Goal: Transaction & Acquisition: Subscribe to service/newsletter

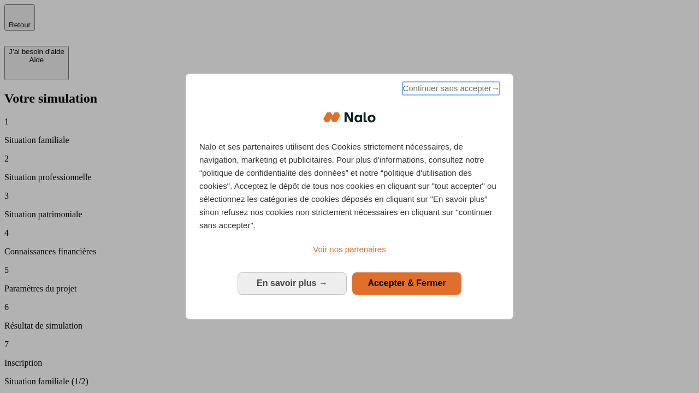
click at [450, 90] on span "Continuer sans accepter →" at bounding box center [450, 88] width 97 height 13
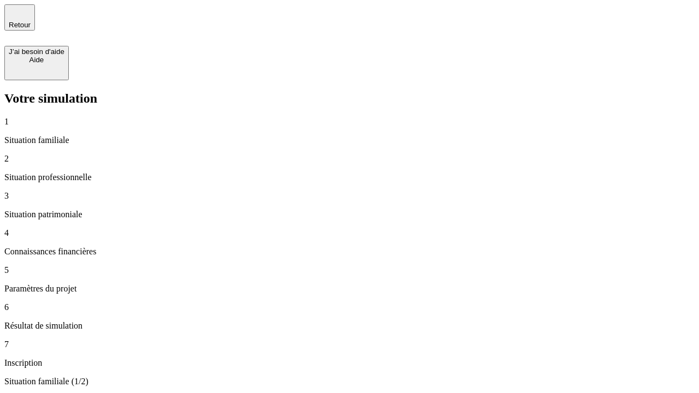
type input "30 000"
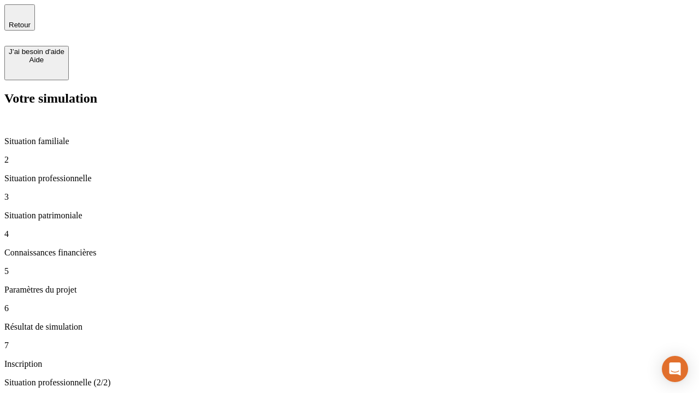
type input "1 000"
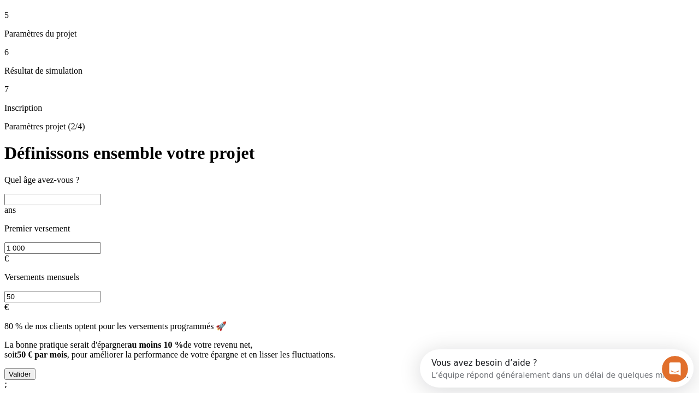
scroll to position [21, 0]
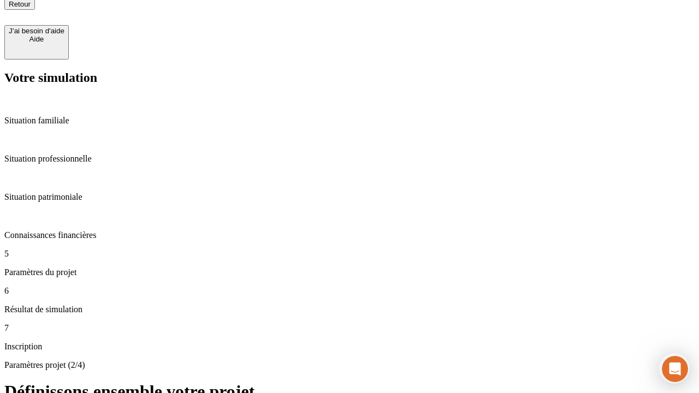
type input "65"
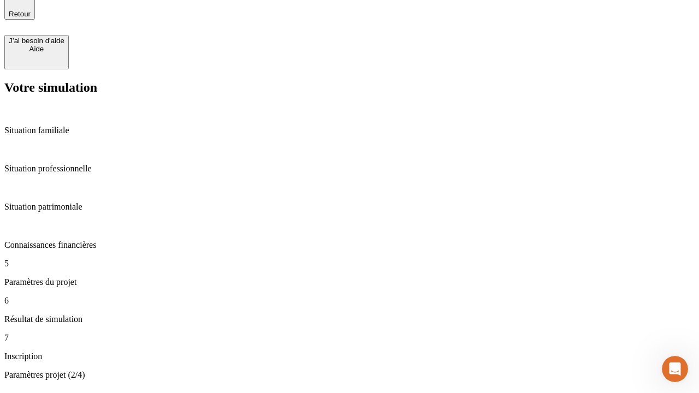
type input "5 000"
type input "640"
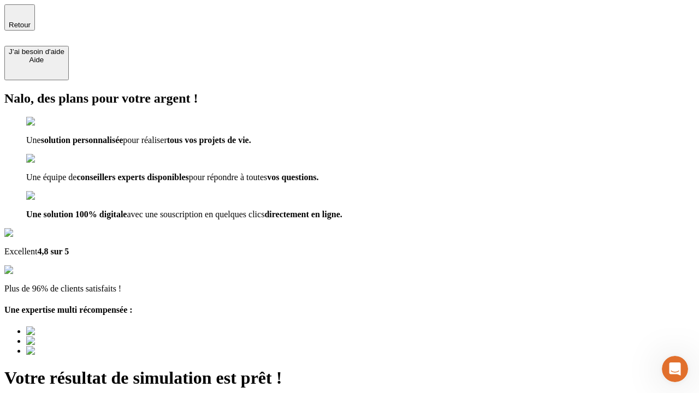
type input "[EMAIL_ADDRESS][DOMAIN_NAME]"
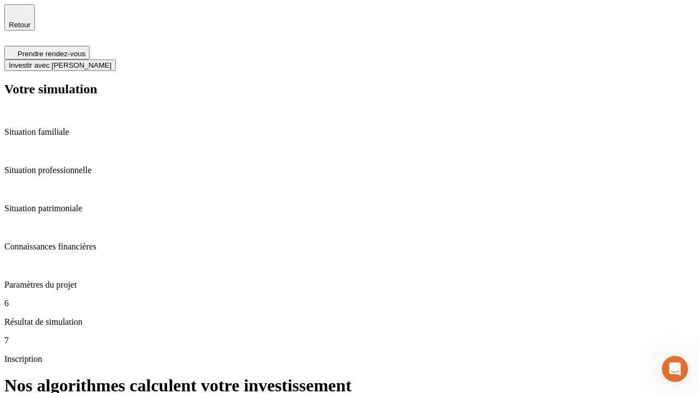
click at [111, 61] on span "Investir avec [PERSON_NAME]" at bounding box center [60, 65] width 103 height 8
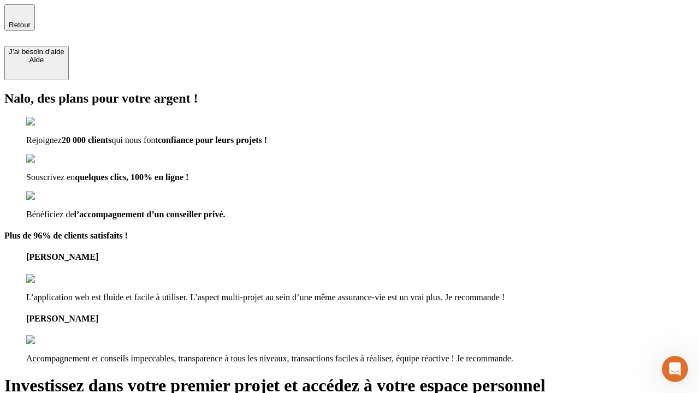
type input "abc"
